Goal: Task Accomplishment & Management: Manage account settings

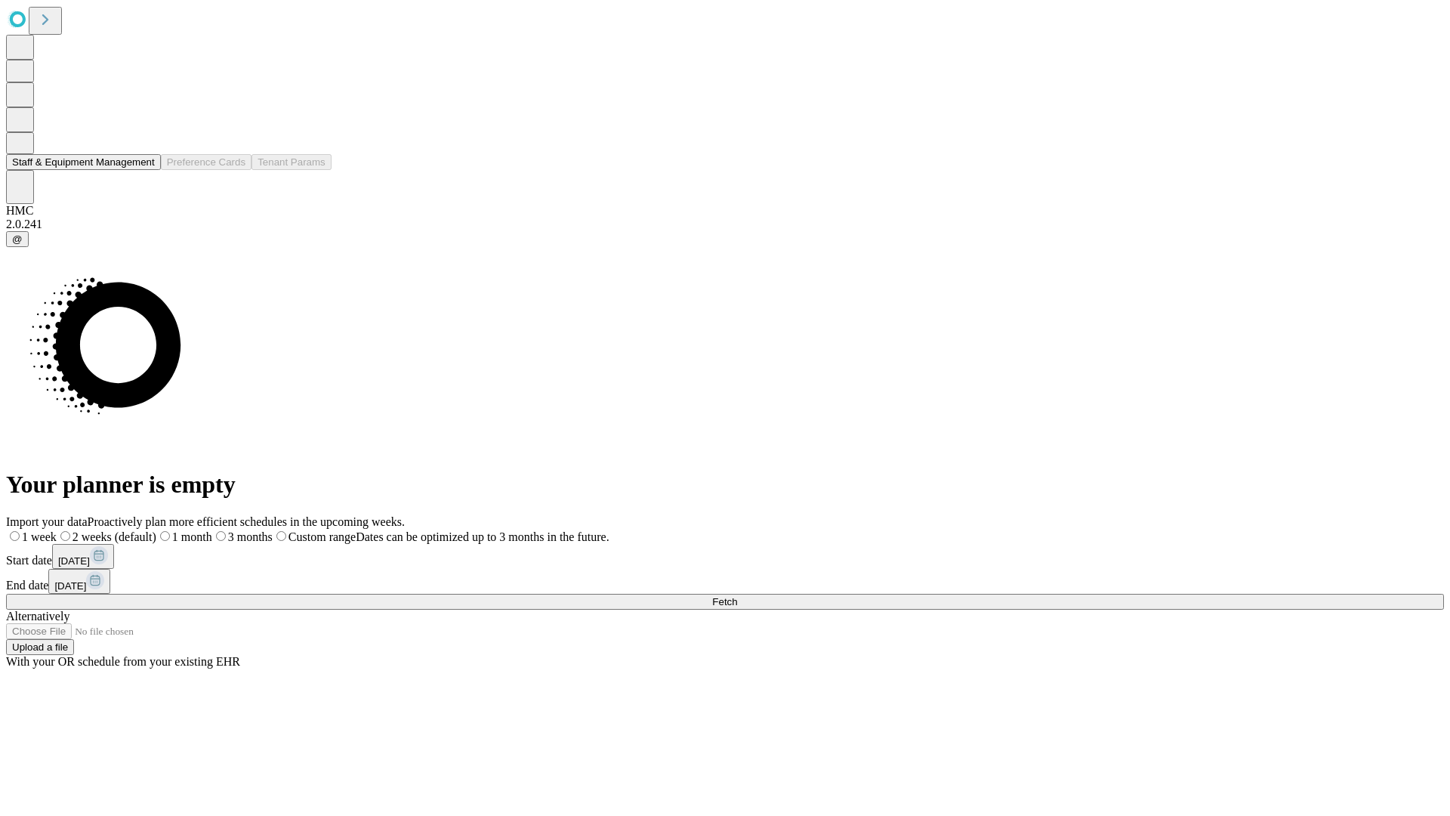
click at [144, 170] on button "Staff & Equipment Management" at bounding box center [83, 162] width 155 height 16
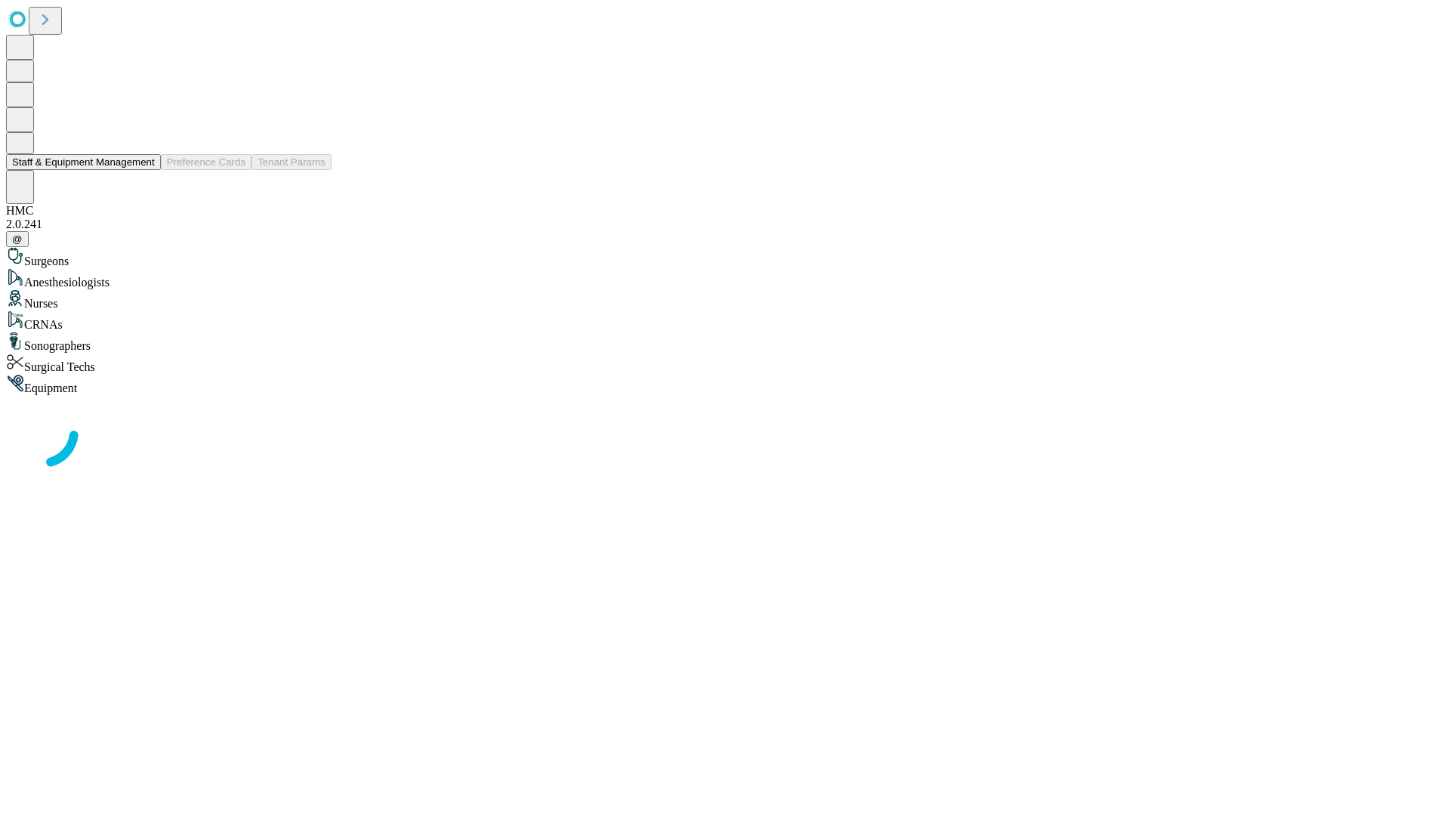
click at [144, 170] on button "Staff & Equipment Management" at bounding box center [83, 162] width 155 height 16
